Goal: Task Accomplishment & Management: Manage account settings

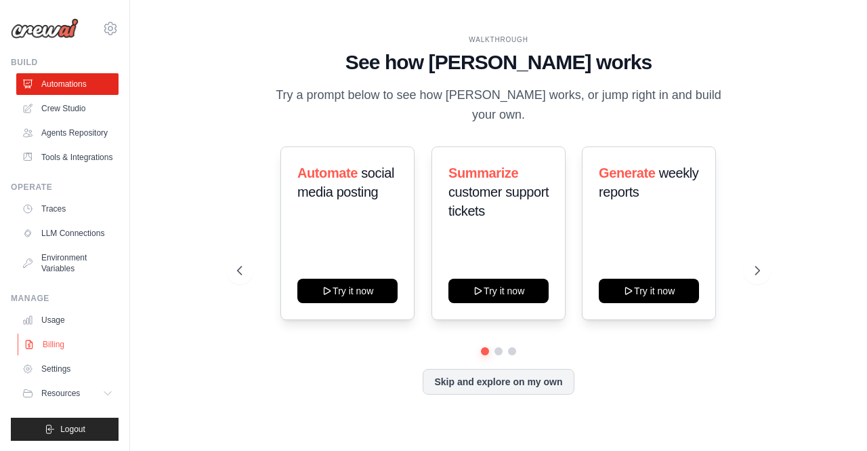
click at [50, 341] on link "Billing" at bounding box center [69, 344] width 102 height 22
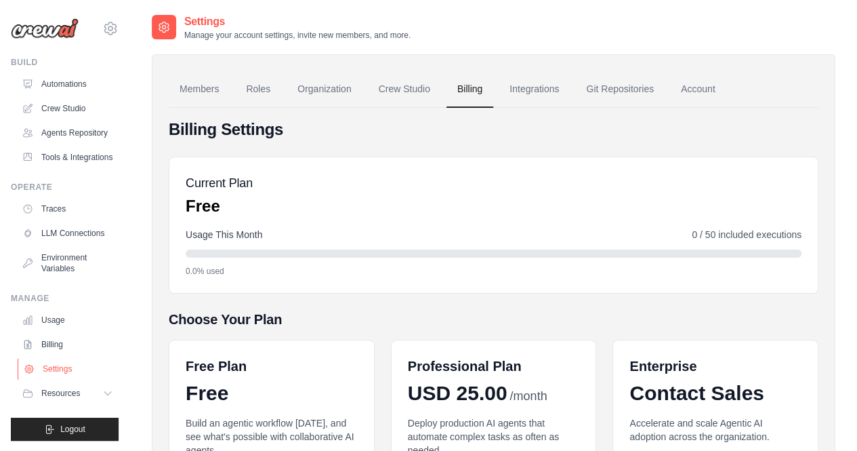
click at [49, 361] on link "Settings" at bounding box center [69, 369] width 102 height 22
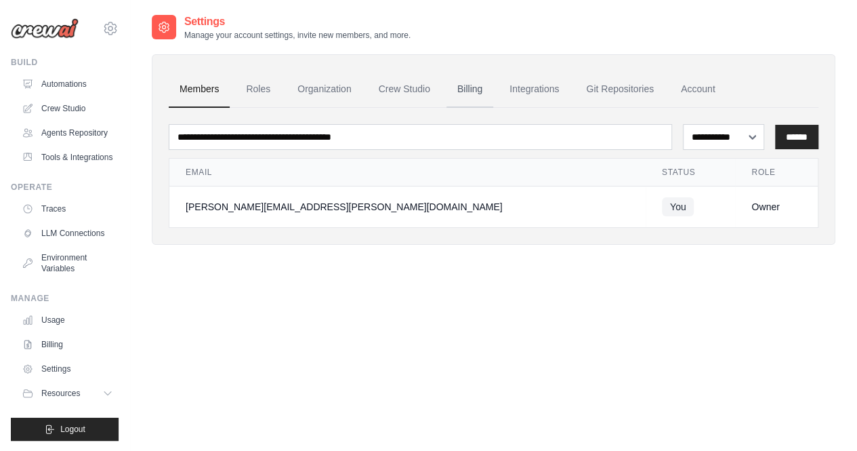
click at [472, 87] on link "Billing" at bounding box center [470, 89] width 47 height 37
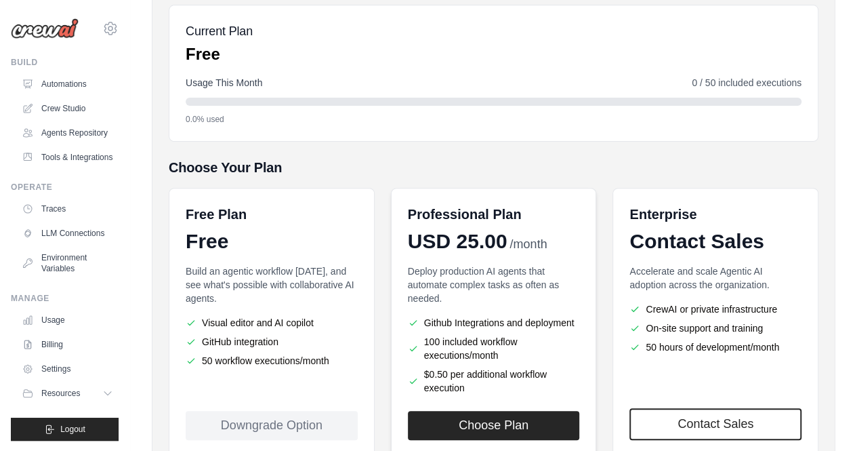
scroll to position [243, 0]
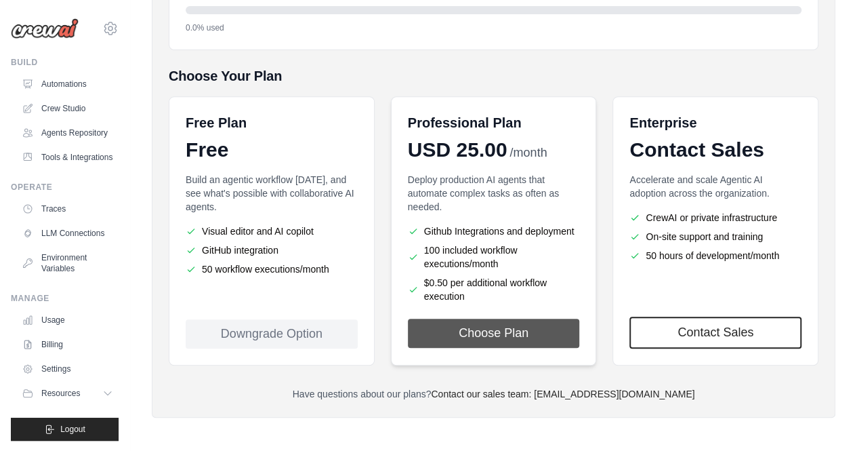
click at [503, 322] on button "Choose Plan" at bounding box center [494, 333] width 172 height 29
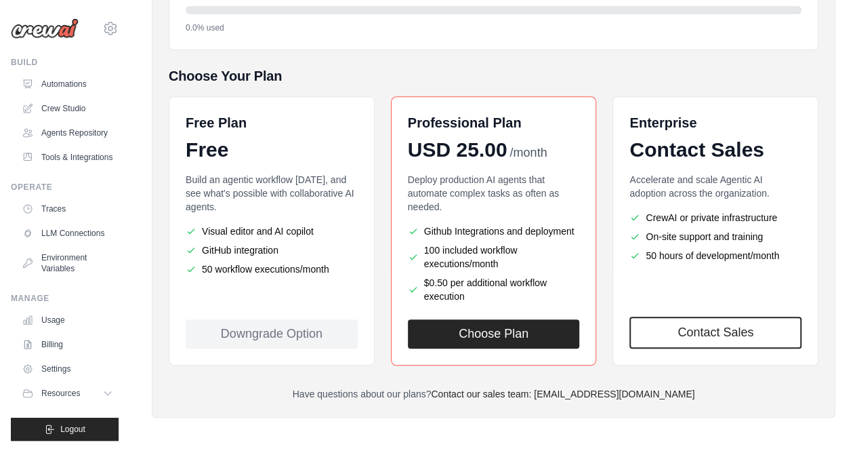
click at [281, 252] on li "GitHub integration" at bounding box center [272, 250] width 172 height 14
click at [273, 328] on div "Downgrade Option" at bounding box center [272, 333] width 172 height 29
click at [64, 84] on link "Automations" at bounding box center [69, 84] width 102 height 22
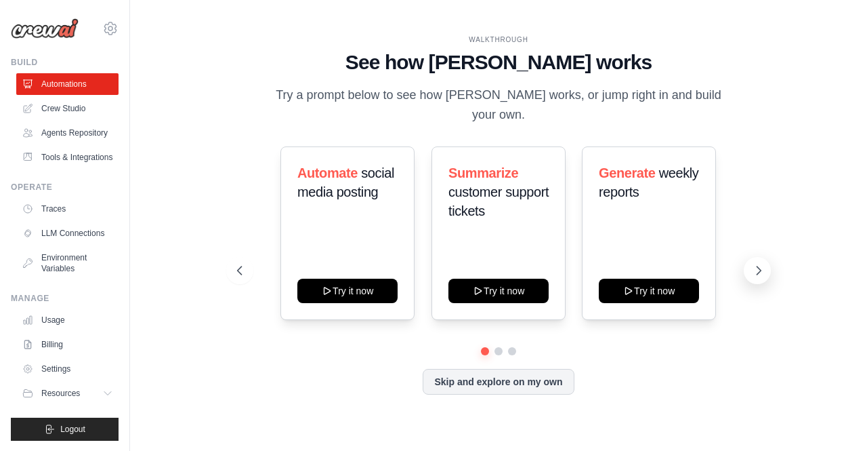
click at [760, 264] on icon at bounding box center [759, 271] width 14 height 14
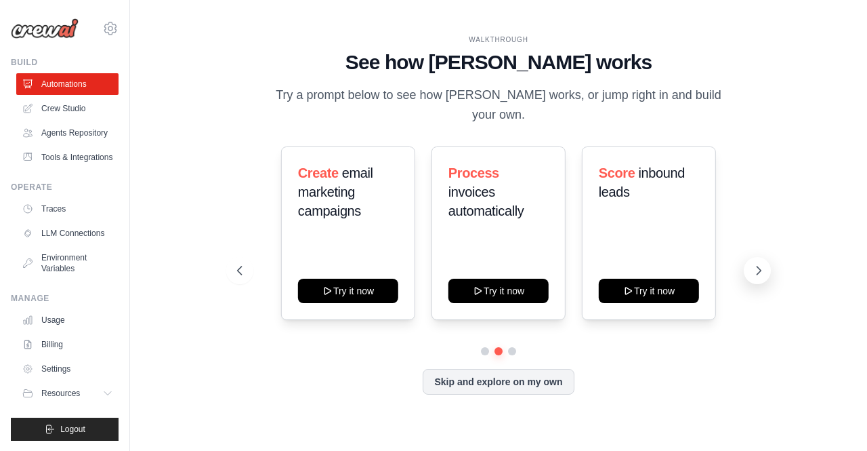
click at [760, 266] on icon at bounding box center [759, 270] width 4 height 8
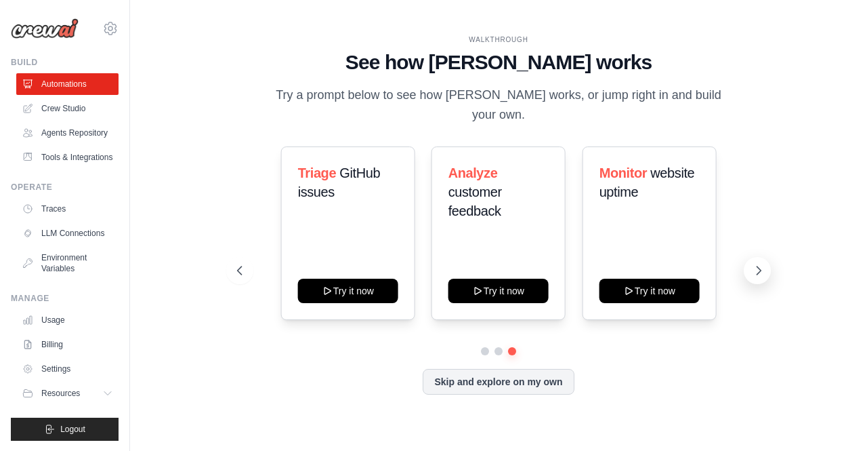
click at [760, 266] on icon at bounding box center [759, 270] width 4 height 8
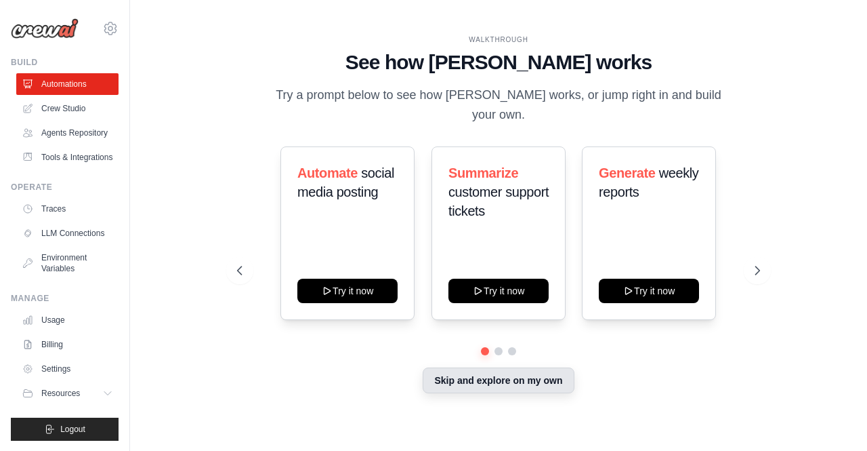
click at [521, 377] on button "Skip and explore on my own" at bounding box center [498, 380] width 151 height 26
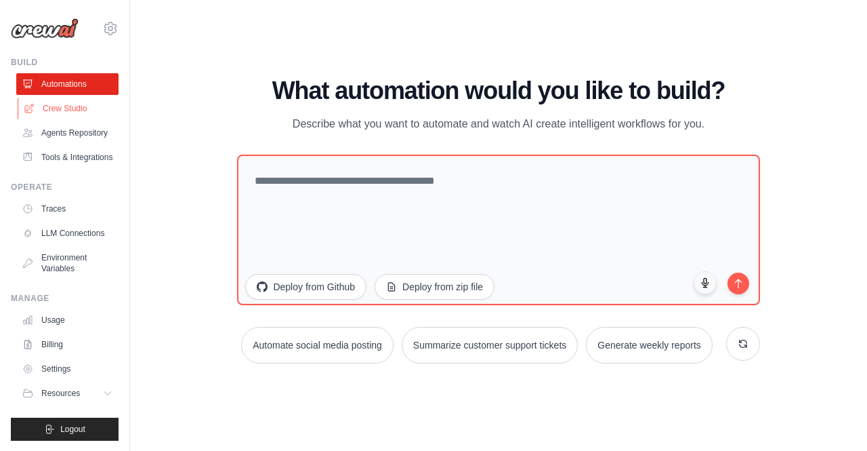
click at [104, 106] on link "Crew Studio" at bounding box center [69, 109] width 102 height 22
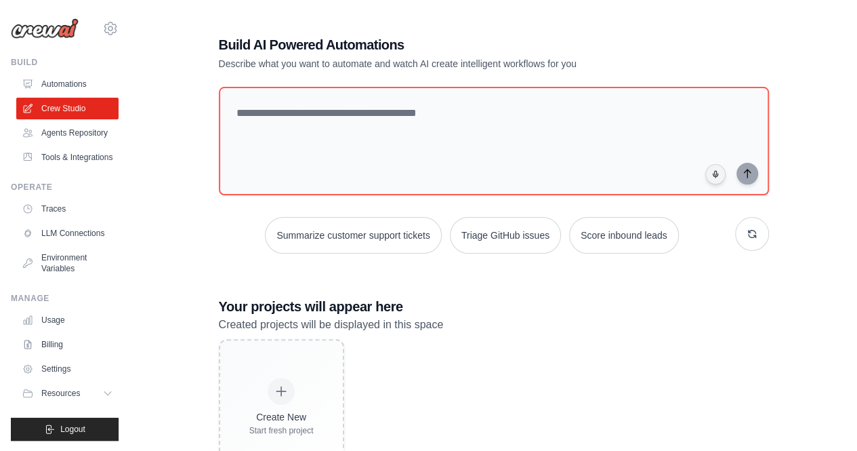
click at [96, 136] on link "Agents Repository" at bounding box center [67, 133] width 102 height 22
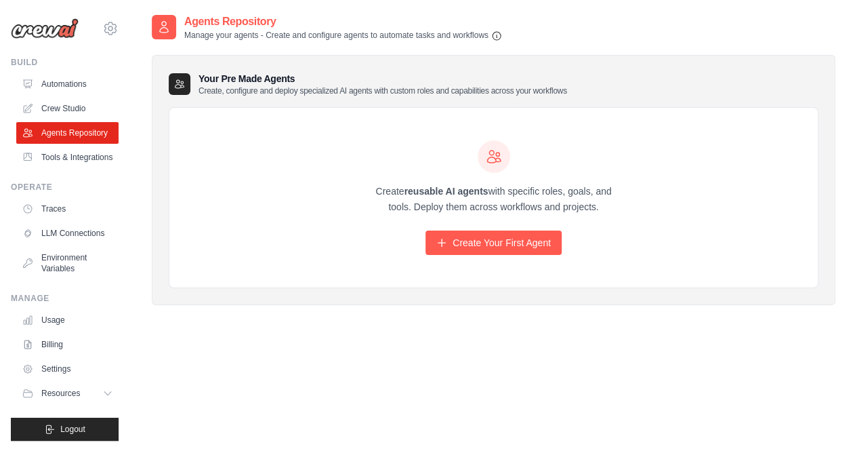
click at [40, 31] on img at bounding box center [45, 28] width 68 height 20
click at [110, 21] on icon at bounding box center [110, 28] width 16 height 16
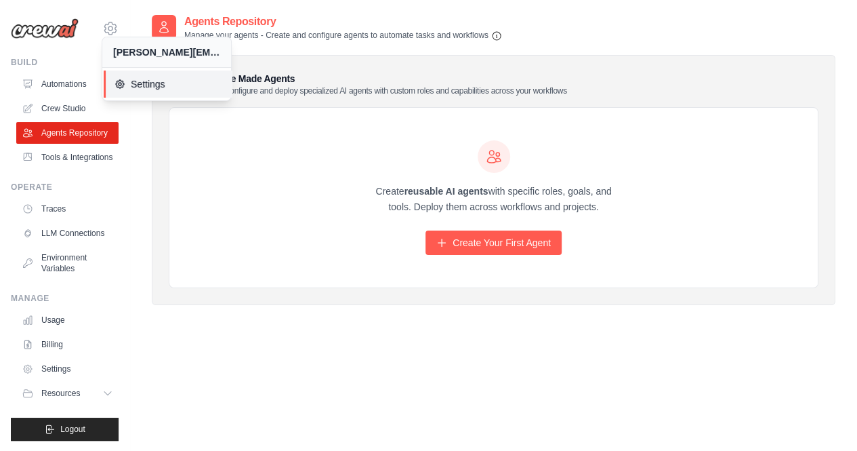
click at [122, 85] on icon at bounding box center [120, 84] width 11 height 11
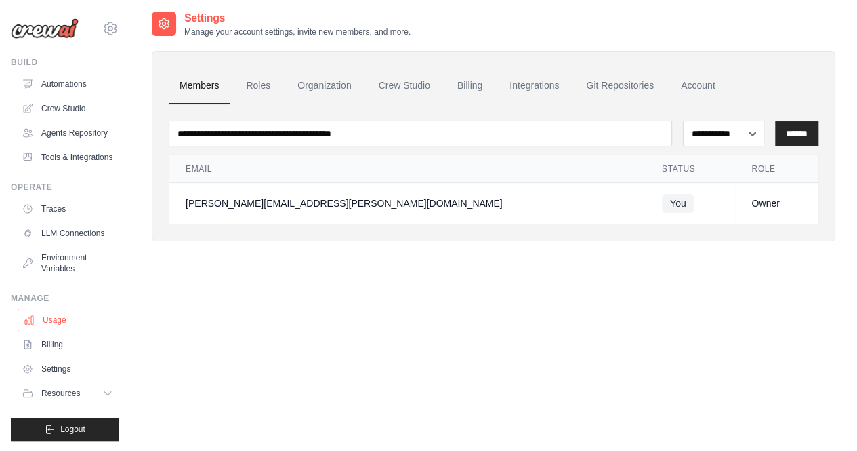
scroll to position [27, 0]
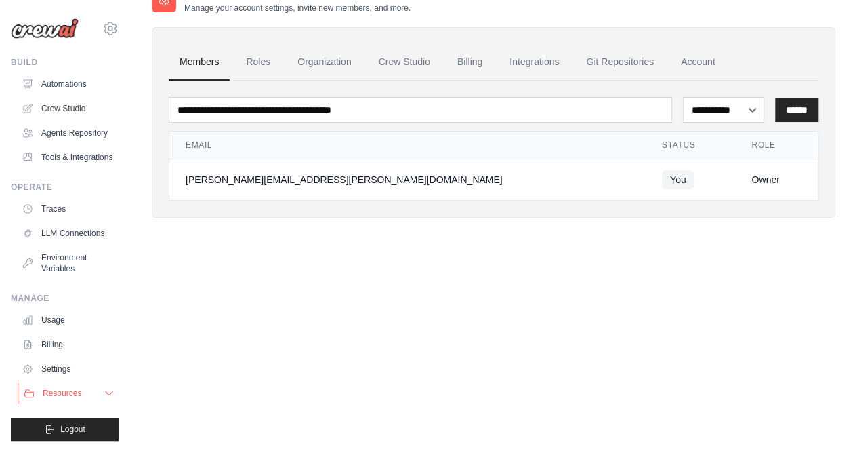
click at [83, 382] on button "Resources" at bounding box center [69, 393] width 102 height 22
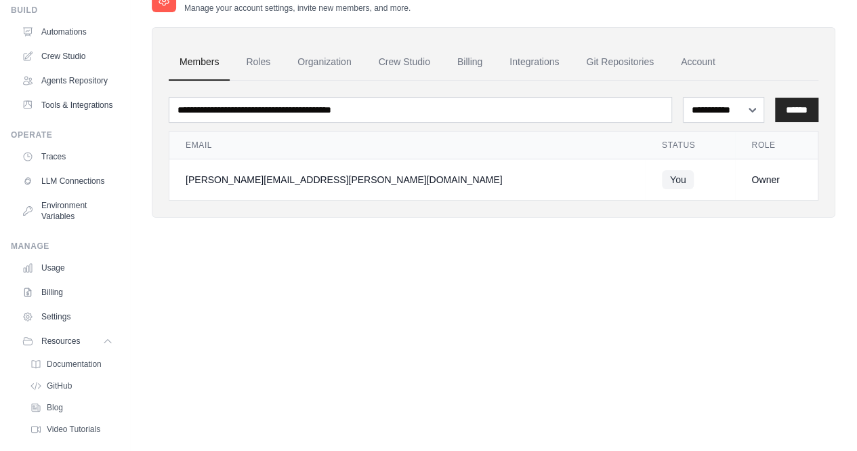
scroll to position [0, 0]
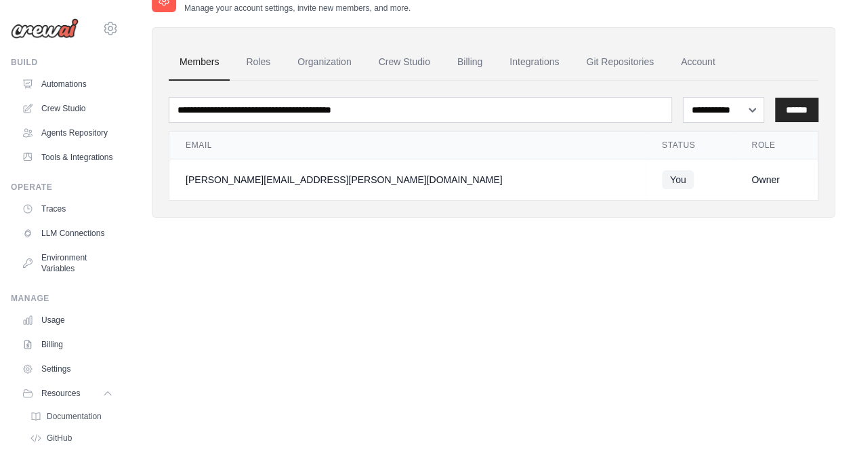
click at [53, 30] on img at bounding box center [45, 28] width 68 height 20
